Goal: Check status: Check status

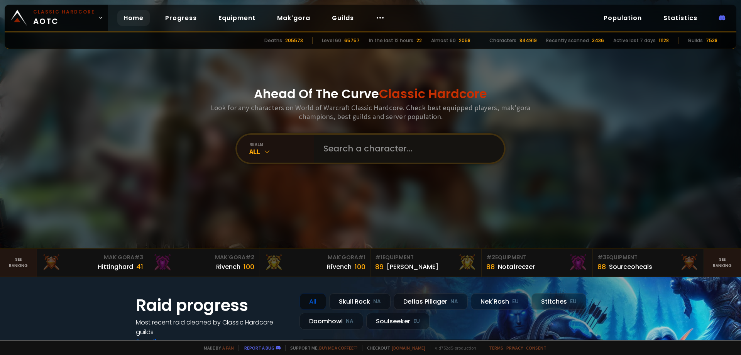
drag, startPoint x: 335, startPoint y: 145, endPoint x: 339, endPoint y: 146, distance: 3.9
click at [337, 146] on input "text" at bounding box center [407, 149] width 176 height 28
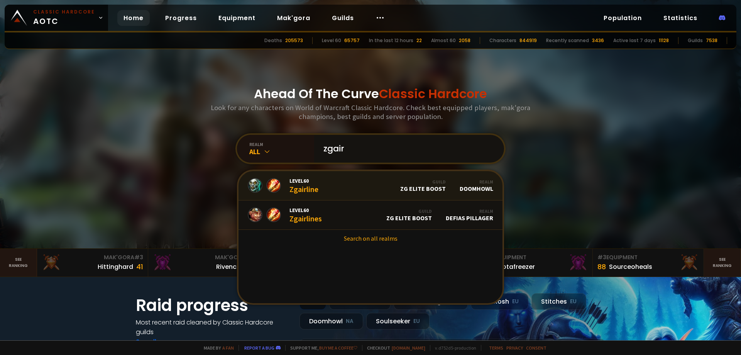
type input "zgair"
click at [338, 178] on link "Level 60 Zgairline Guild ZG Elite Boost Realm Doomhowl" at bounding box center [371, 185] width 264 height 29
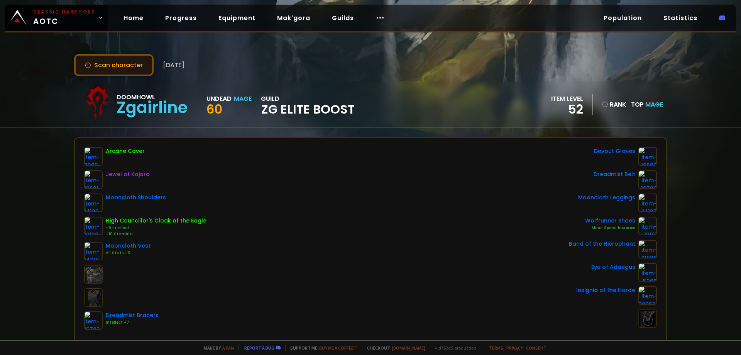
click at [119, 59] on button "Scan character" at bounding box center [114, 65] width 80 height 22
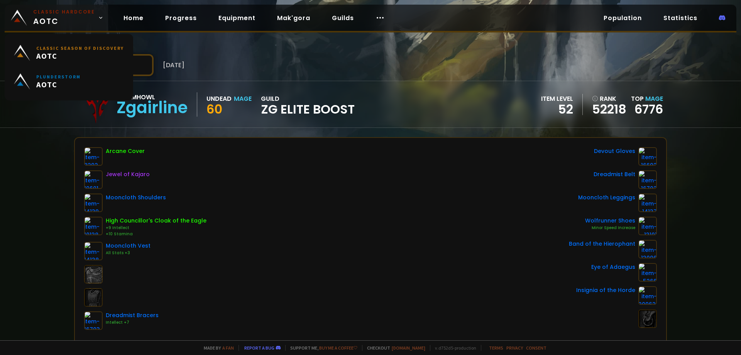
click at [66, 16] on span "Classic Hardcore AOTC" at bounding box center [64, 17] width 62 height 19
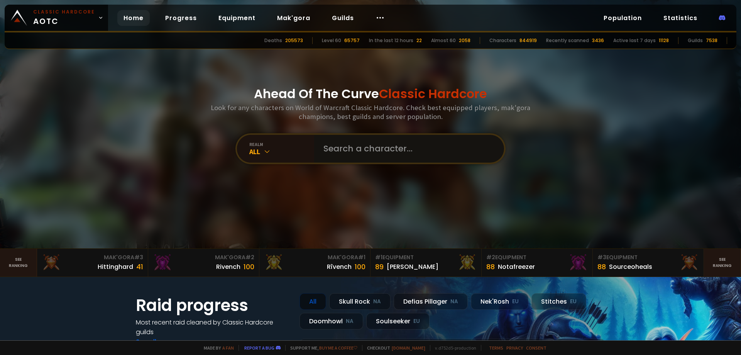
click at [351, 153] on input "text" at bounding box center [407, 149] width 176 height 28
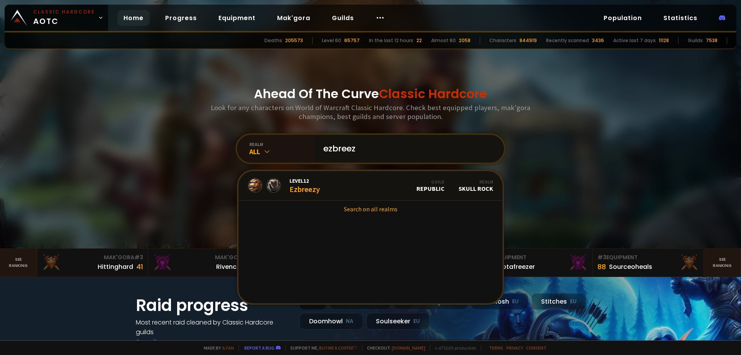
type input "ezbree"
